Goal: Task Accomplishment & Management: Complete application form

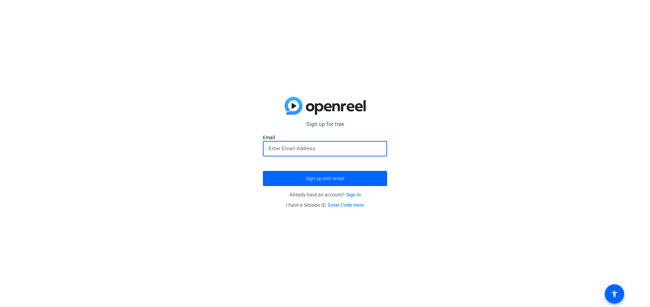
click at [349, 148] on input "email" at bounding box center [324, 149] width 113 height 8
type input "[EMAIL_ADDRESS][DOMAIN_NAME]"
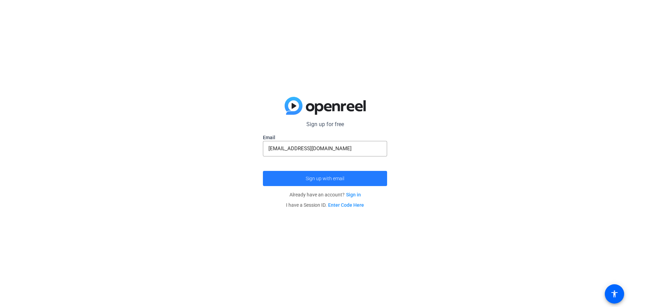
click at [346, 180] on span "submit" at bounding box center [325, 178] width 124 height 17
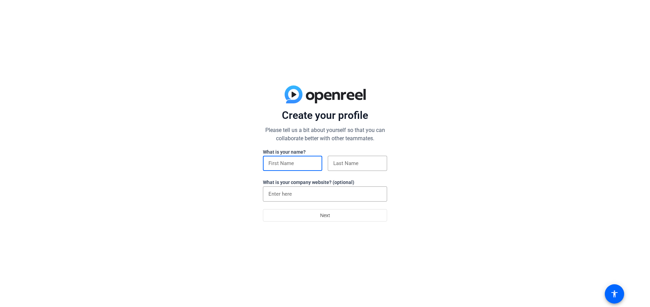
click at [310, 163] on input at bounding box center [292, 163] width 48 height 8
type input "Stephanye"
type input "[PERSON_NAME]"
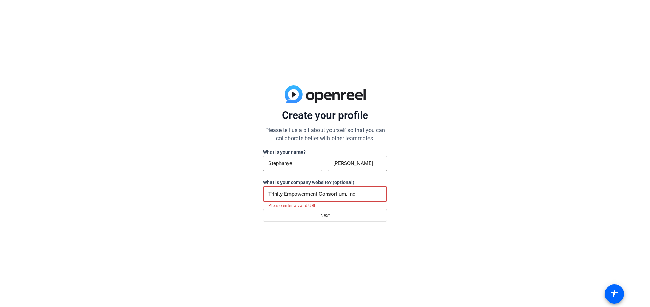
drag, startPoint x: 368, startPoint y: 191, endPoint x: 257, endPoint y: 191, distance: 111.4
click at [257, 191] on div "Create your profile Please tell us a bit about yourself so that you can collabo…" at bounding box center [325, 153] width 650 height 307
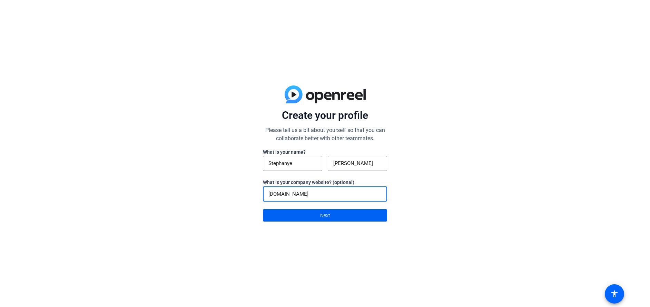
type input "[DOMAIN_NAME]"
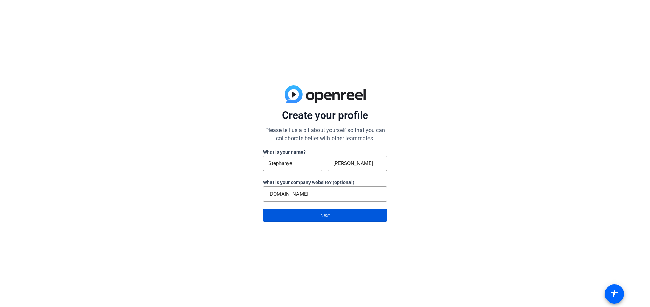
click at [311, 214] on span at bounding box center [324, 215] width 123 height 17
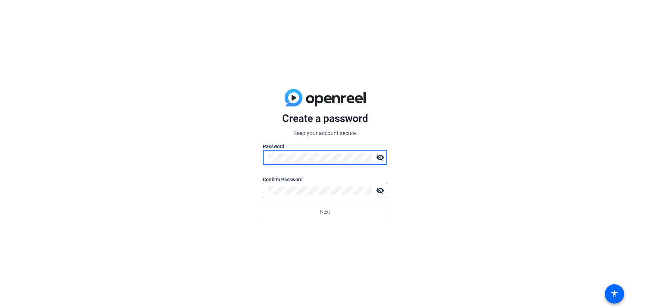
click at [115, 120] on div "Create a password Keep your account secure. Password visibility_off Confirm Pas…" at bounding box center [325, 153] width 650 height 307
click at [235, 166] on div "Create a password Keep your account secure. Password visibility_off Confirm Pas…" at bounding box center [325, 153] width 650 height 307
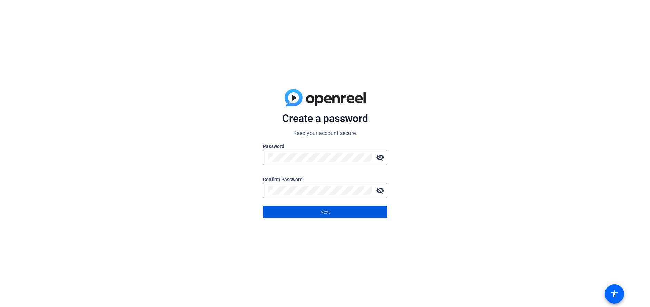
click at [317, 214] on span at bounding box center [324, 212] width 123 height 17
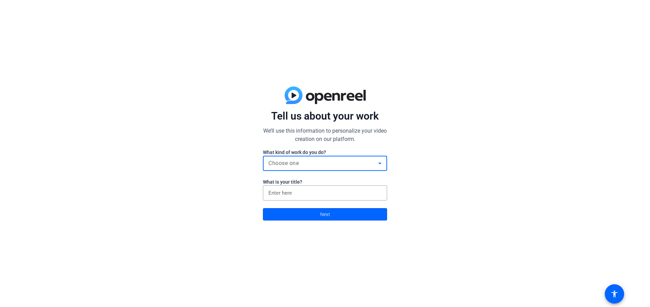
click at [375, 164] on div "Choose one" at bounding box center [323, 163] width 110 height 8
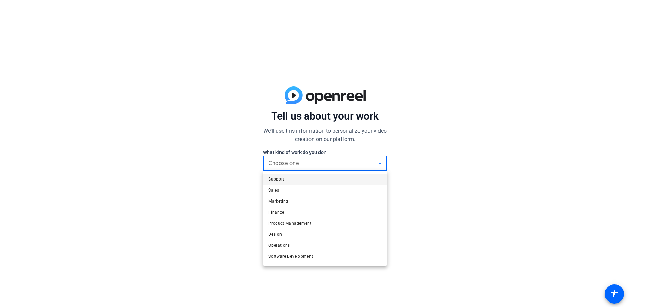
drag, startPoint x: 387, startPoint y: 178, endPoint x: 385, endPoint y: 185, distance: 7.3
click at [385, 185] on div "Support Sales Marketing Finance Product Management Design Operations Software D…" at bounding box center [325, 153] width 650 height 307
click at [357, 255] on mat-option "Other" at bounding box center [325, 257] width 124 height 11
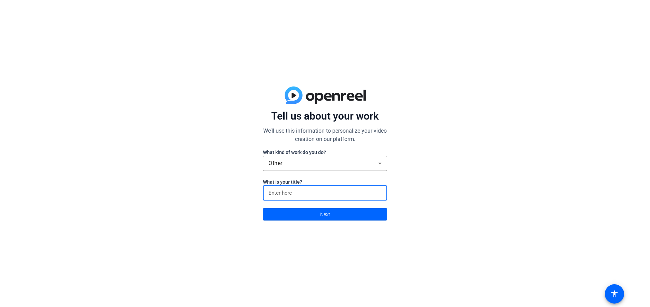
click at [354, 193] on input at bounding box center [324, 193] width 113 height 8
type input "Executive Director"
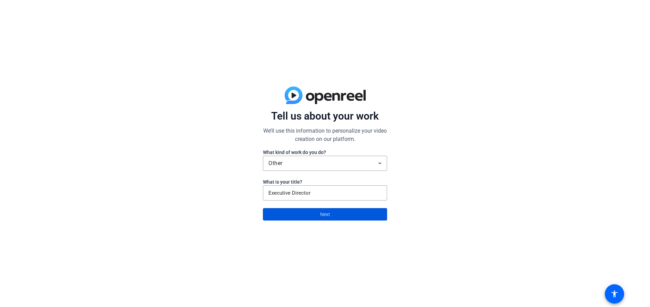
click at [319, 215] on span at bounding box center [324, 214] width 123 height 17
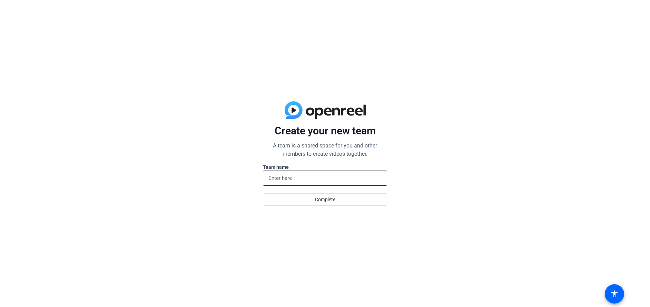
click at [313, 185] on div at bounding box center [324, 178] width 113 height 15
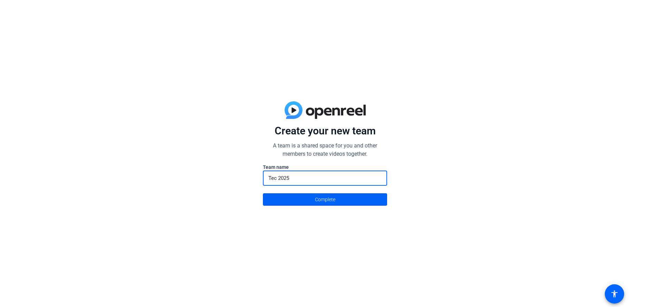
type input "Tec 2025"
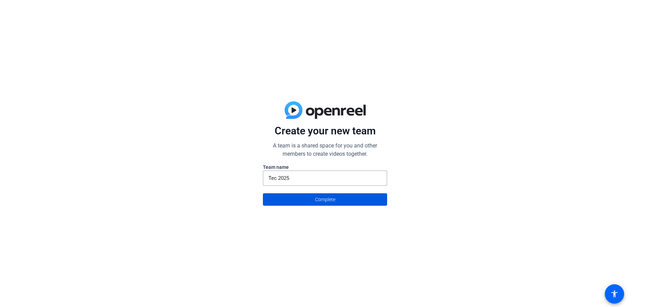
click at [318, 197] on span "Complete" at bounding box center [325, 199] width 20 height 13
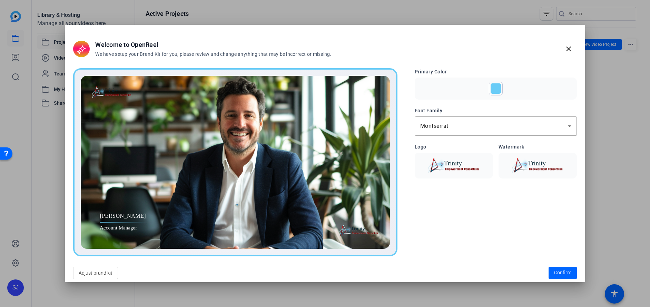
click at [492, 91] on div at bounding box center [496, 88] width 10 height 10
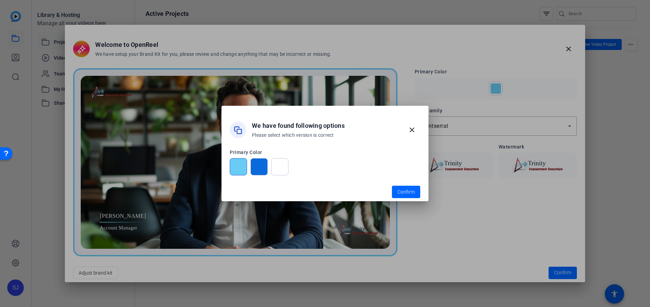
click at [251, 167] on div at bounding box center [258, 166] width 17 height 17
click at [255, 168] on div at bounding box center [258, 166] width 17 height 17
click at [414, 187] on span "button" at bounding box center [406, 192] width 28 height 17
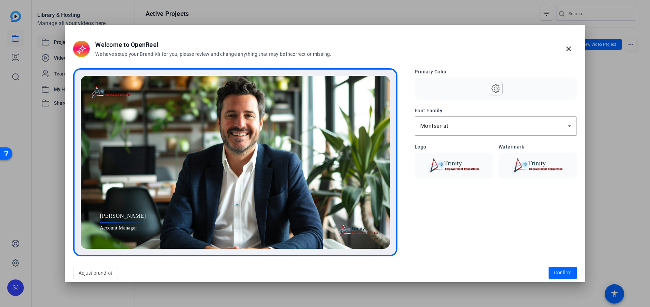
click at [494, 91] on use at bounding box center [495, 88] width 9 height 9
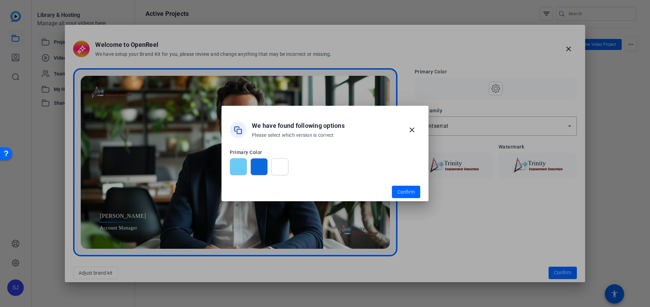
click at [255, 165] on div at bounding box center [258, 166] width 17 height 17
click at [404, 187] on span "button" at bounding box center [406, 192] width 28 height 17
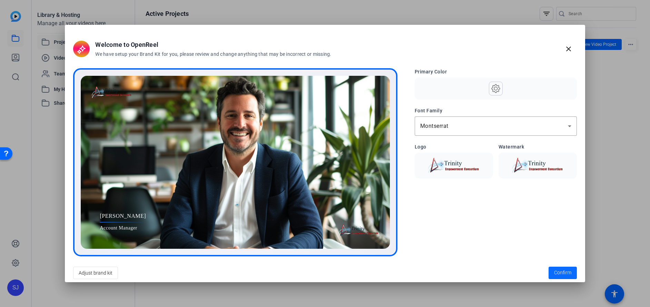
click at [558, 271] on span "Confirm" at bounding box center [562, 272] width 17 height 7
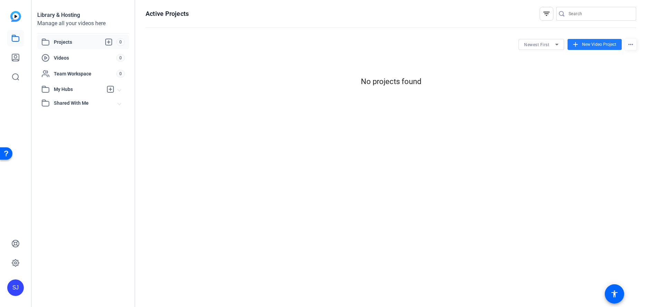
click at [582, 43] on span "New Video Project" at bounding box center [599, 44] width 34 height 6
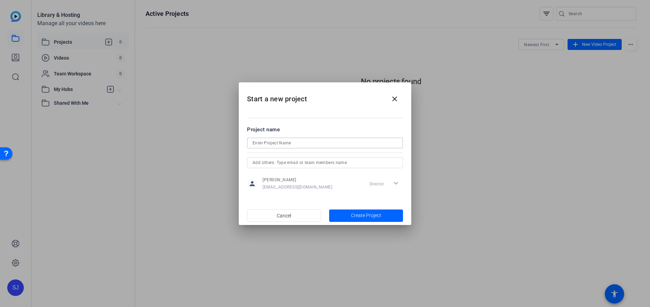
click at [355, 145] on input at bounding box center [324, 143] width 145 height 8
type input "LMS"
click at [365, 217] on span "Create Project" at bounding box center [366, 215] width 30 height 7
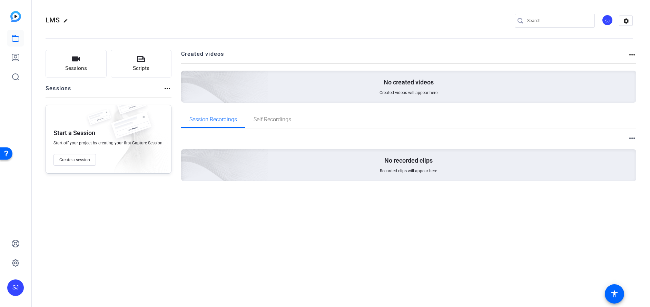
click at [220, 253] on div "LMS edit SJ settings Sessions Scripts Sessions more_horiz Start a Session Start…" at bounding box center [341, 153] width 618 height 307
click at [14, 262] on icon at bounding box center [15, 263] width 2 height 2
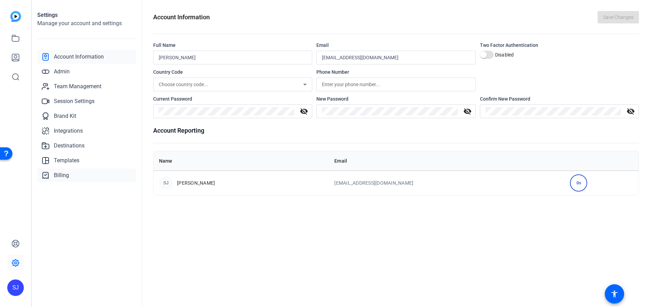
click at [56, 172] on span "Billing" at bounding box center [61, 175] width 15 height 8
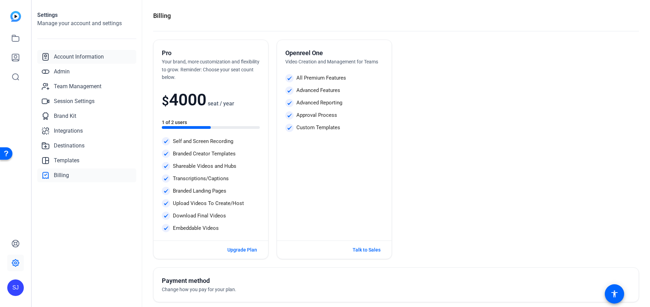
click at [71, 59] on span "Account Information" at bounding box center [79, 57] width 50 height 8
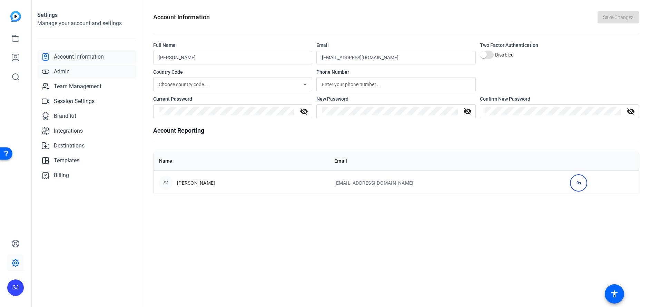
click at [69, 71] on span "Admin" at bounding box center [62, 72] width 16 height 8
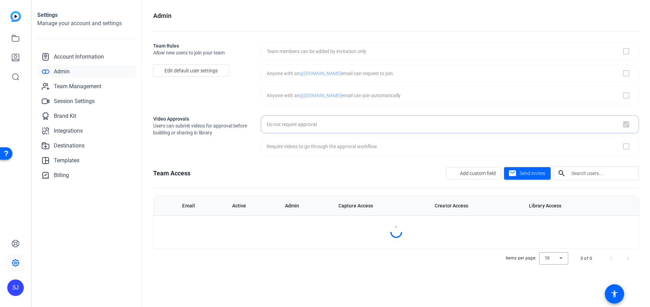
checkbox input "true"
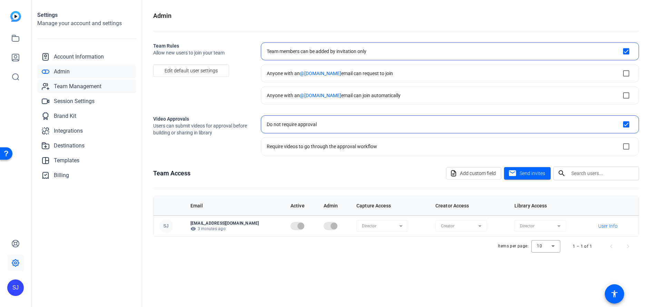
click at [72, 87] on span "Team Management" at bounding box center [78, 86] width 48 height 8
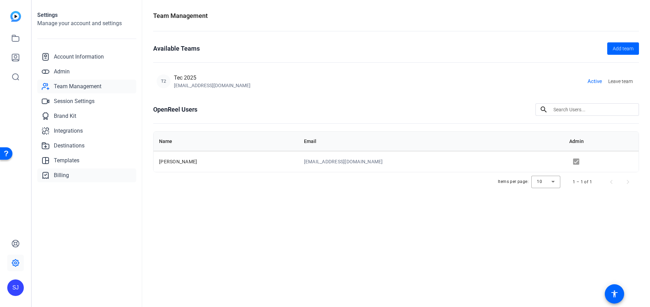
click at [65, 174] on span "Billing" at bounding box center [61, 175] width 15 height 8
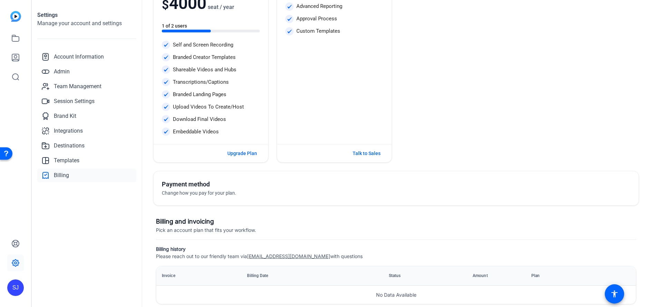
scroll to position [108, 0]
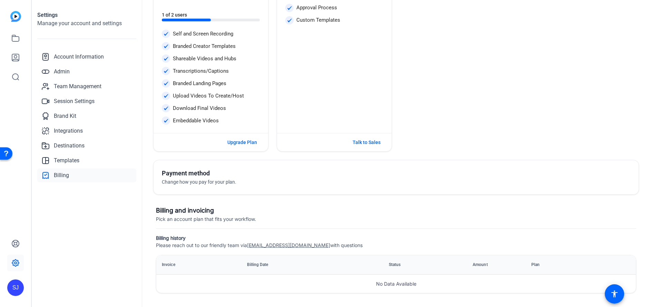
click at [196, 215] on div "Billing and invoicing Pick an account plan that fits your workflow." at bounding box center [396, 215] width 480 height 18
click at [196, 212] on h3 "Billing and invoicing" at bounding box center [396, 211] width 480 height 10
click at [176, 212] on h3 "Billing and invoicing" at bounding box center [396, 211] width 480 height 10
click at [192, 183] on span "Change how you pay for your plan." at bounding box center [199, 182] width 75 height 6
click at [71, 60] on span "Account Information" at bounding box center [79, 57] width 50 height 8
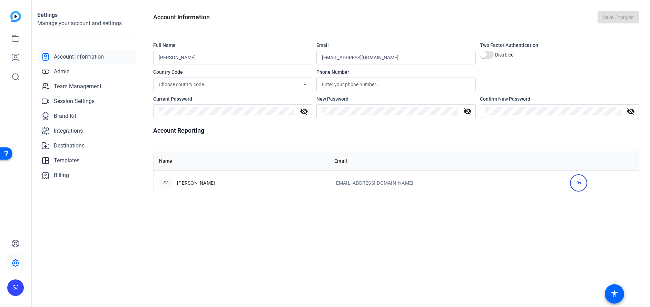
click at [18, 288] on div "SJ" at bounding box center [15, 288] width 17 height 17
click at [60, 279] on div "[PERSON_NAME]" at bounding box center [51, 278] width 40 height 7
click at [4, 150] on div "Open Resource Center" at bounding box center [6, 153] width 6 height 6
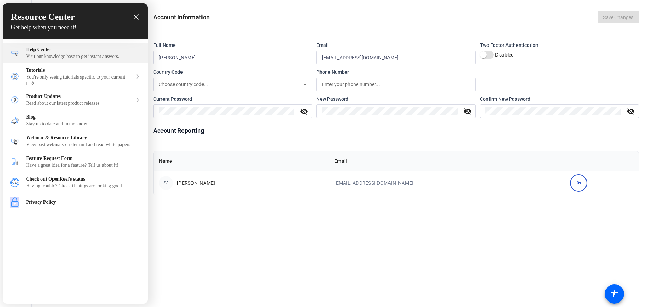
click at [44, 51] on div "Help Center" at bounding box center [83, 50] width 114 height 6
click at [137, 18] on icon "close resource center" at bounding box center [135, 16] width 5 height 5
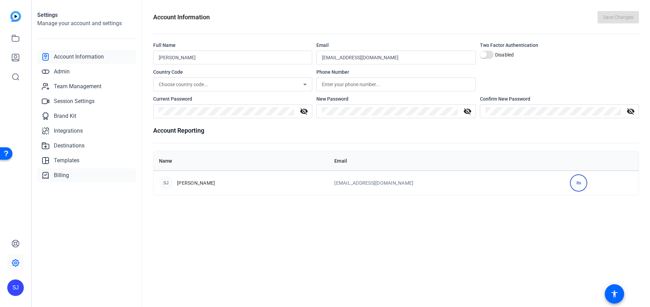
click at [63, 178] on span "Billing" at bounding box center [61, 175] width 15 height 8
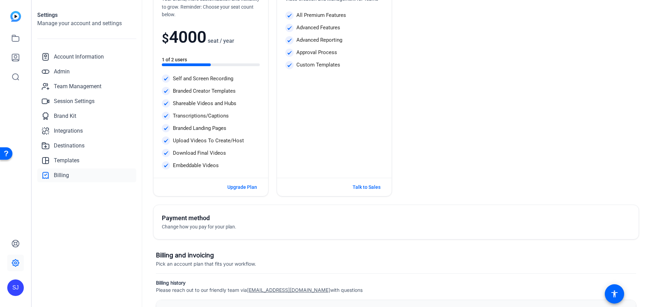
scroll to position [76, 0]
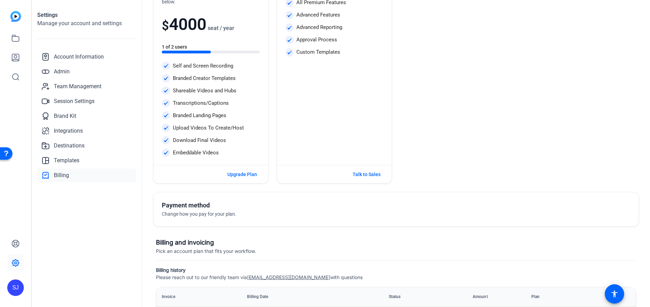
click at [226, 215] on span "Change how you pay for your plan." at bounding box center [199, 214] width 75 height 6
click at [69, 106] on link "Session Settings" at bounding box center [86, 102] width 99 height 14
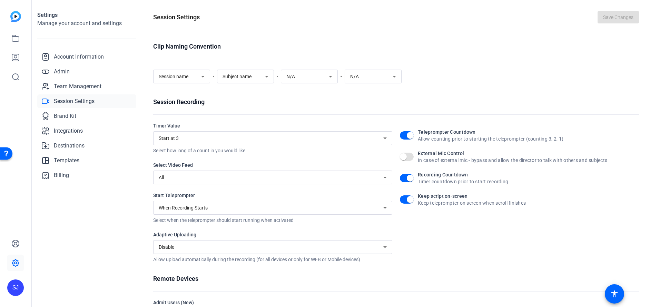
click at [14, 294] on div "SJ" at bounding box center [15, 288] width 17 height 17
click at [17, 280] on div "SJ" at bounding box center [19, 282] width 17 height 17
click at [17, 13] on img at bounding box center [15, 16] width 11 height 11
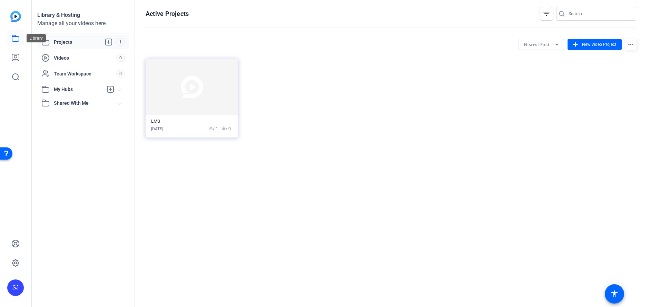
click at [16, 41] on icon at bounding box center [15, 38] width 7 height 6
click at [19, 57] on icon at bounding box center [15, 57] width 7 height 7
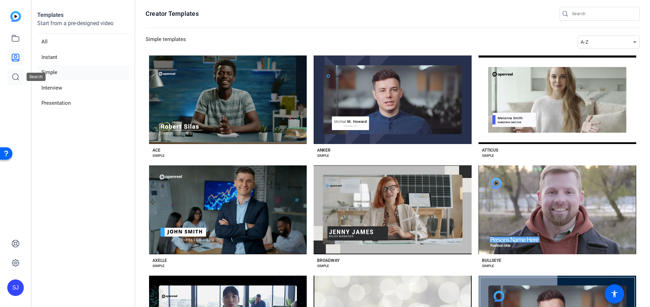
click at [20, 85] on link at bounding box center [15, 77] width 17 height 17
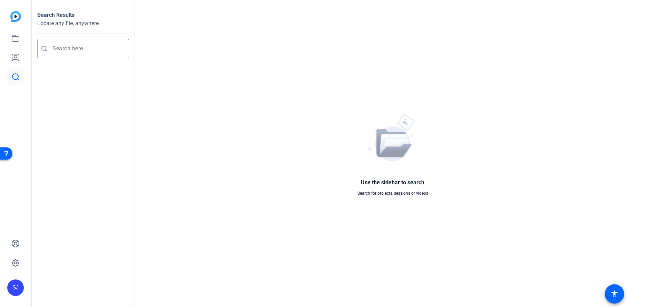
click at [4, 153] on div "Open Resource Center" at bounding box center [6, 153] width 6 height 6
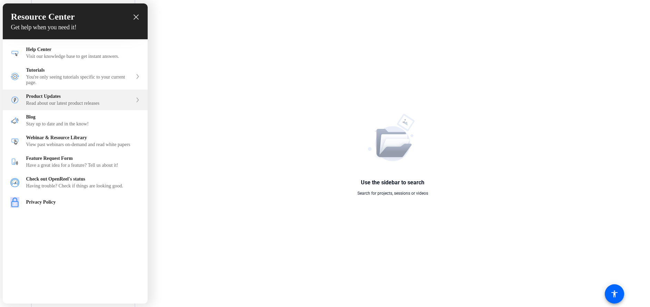
click at [28, 99] on div "Product Updates" at bounding box center [79, 97] width 106 height 6
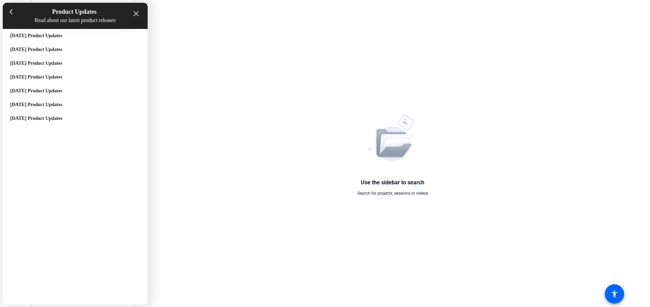
click at [135, 14] on icon "close resource center" at bounding box center [135, 13] width 5 height 5
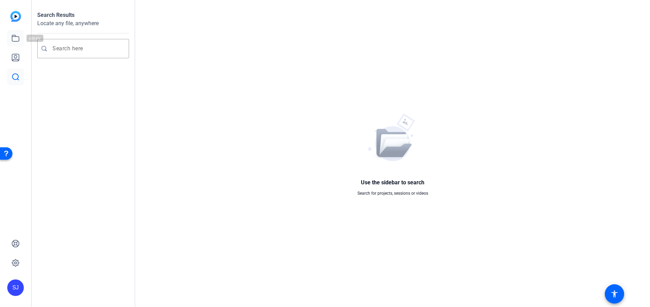
click at [17, 38] on icon at bounding box center [15, 38] width 8 height 8
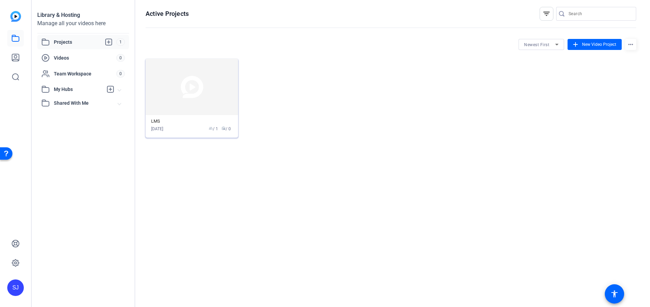
drag, startPoint x: 208, startPoint y: 102, endPoint x: 185, endPoint y: 96, distance: 23.4
click at [185, 96] on img at bounding box center [192, 87] width 92 height 57
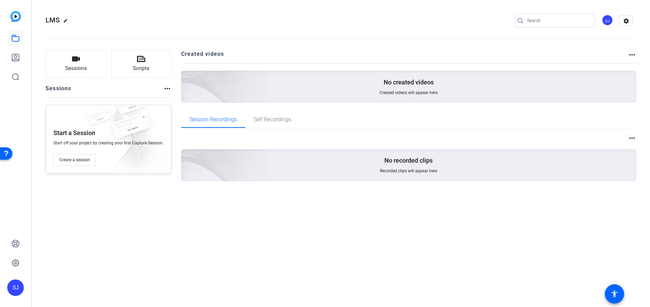
click at [633, 55] on mat-icon "more_horiz" at bounding box center [632, 55] width 8 height 8
click at [17, 79] on div at bounding box center [325, 153] width 650 height 307
click at [15, 58] on icon at bounding box center [15, 57] width 7 height 7
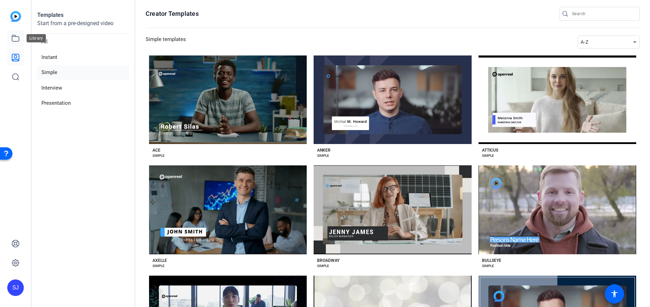
click at [16, 39] on icon at bounding box center [15, 38] width 8 height 8
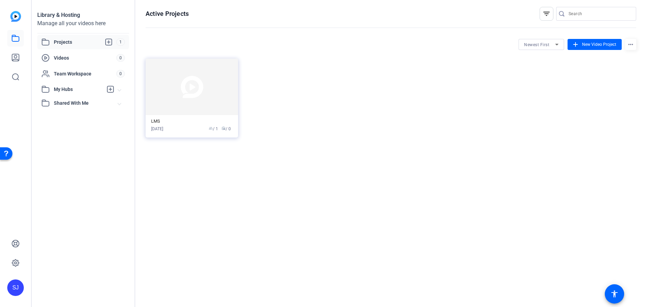
click at [12, 16] on img at bounding box center [15, 16] width 11 height 11
